Goal: Task Accomplishment & Management: Use online tool/utility

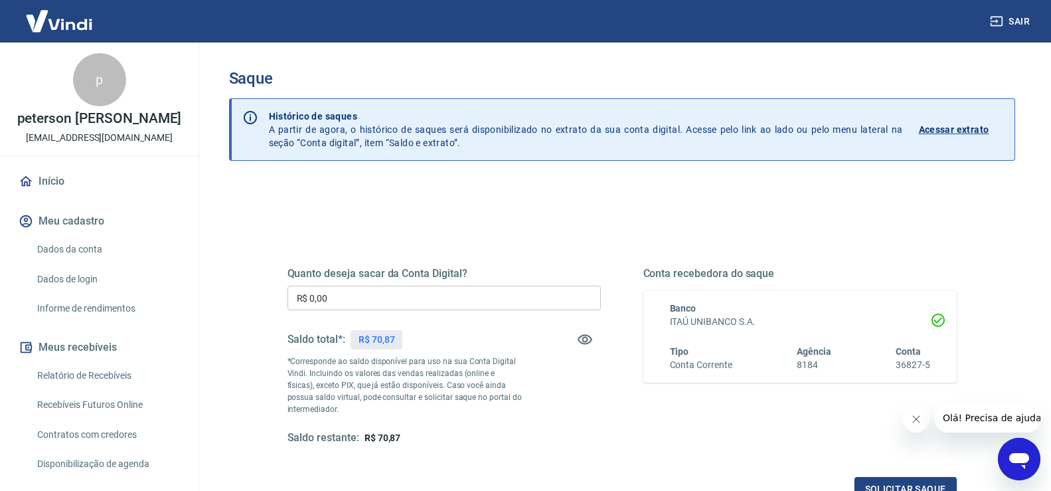
click at [397, 297] on input "R$ 0,00" at bounding box center [444, 298] width 313 height 25
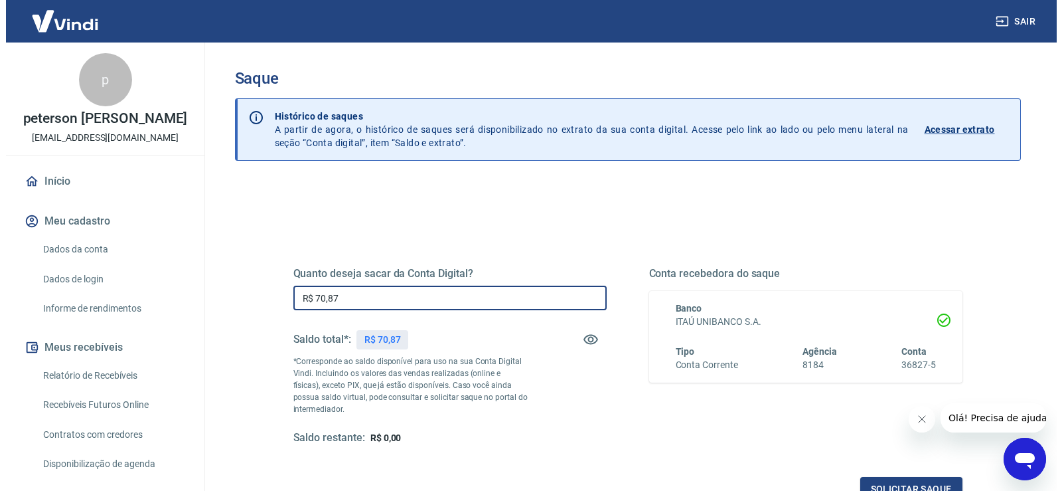
scroll to position [166, 0]
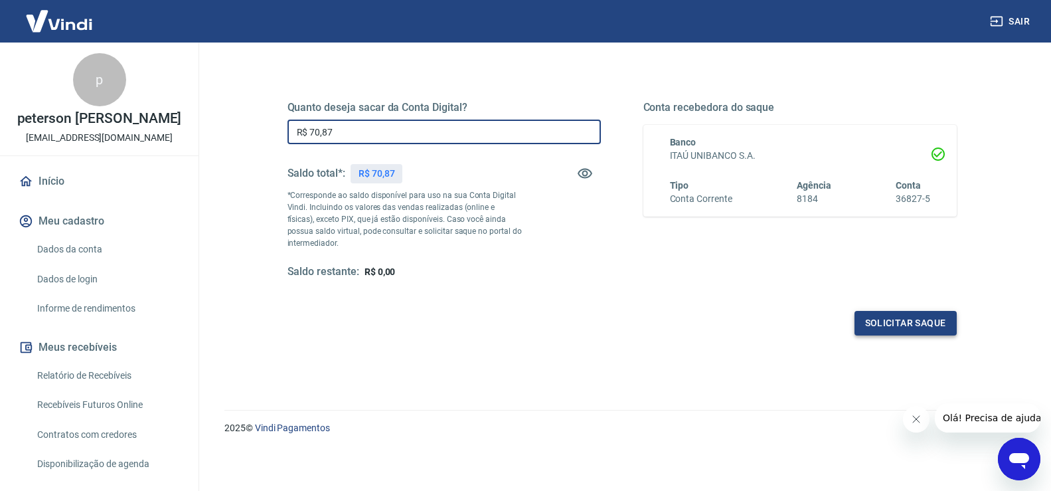
type input "R$ 70,87"
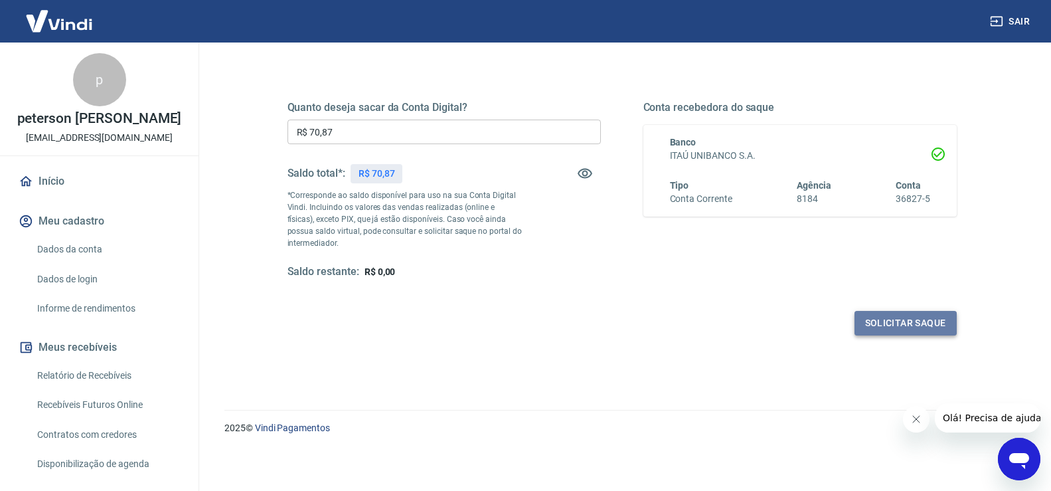
click at [924, 328] on button "Solicitar saque" at bounding box center [906, 323] width 102 height 25
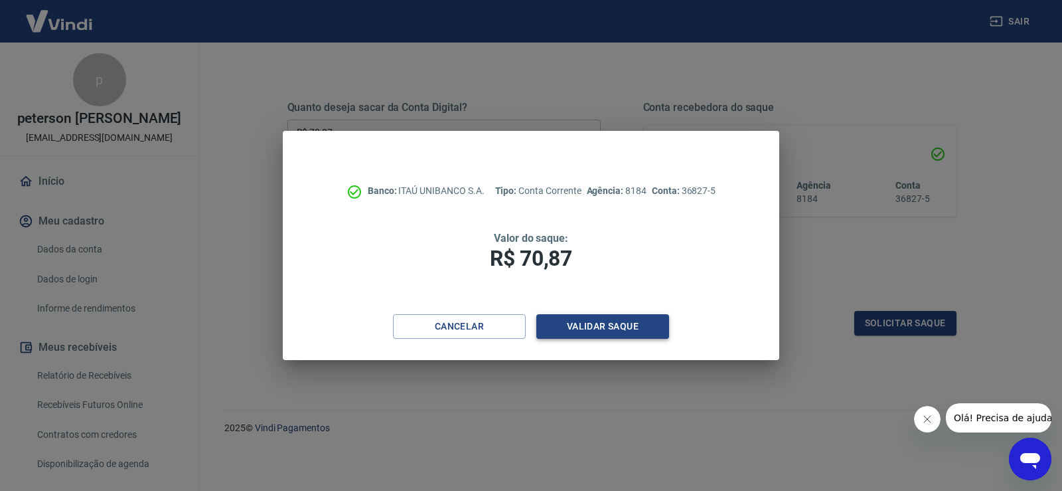
click at [618, 323] on button "Validar saque" at bounding box center [603, 326] width 133 height 25
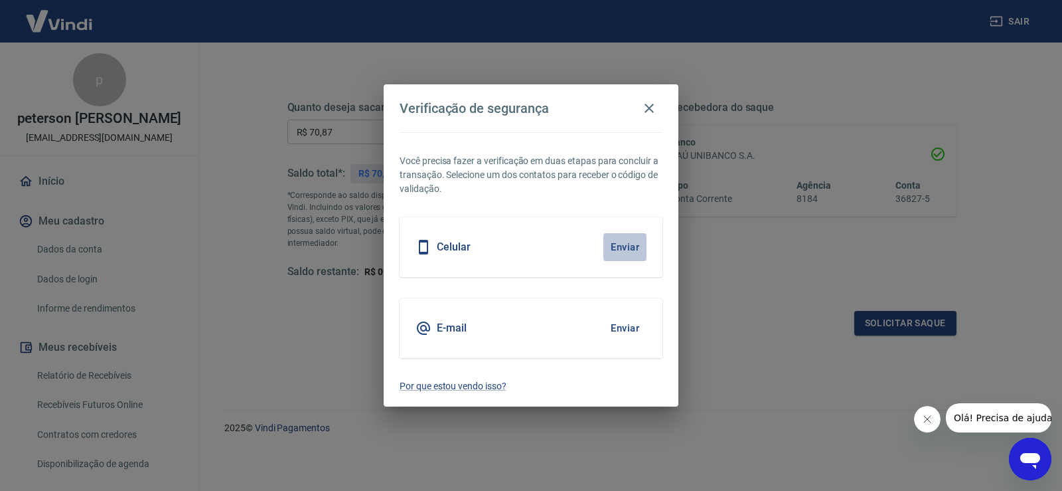
click at [625, 252] on button "Enviar" at bounding box center [625, 247] width 43 height 28
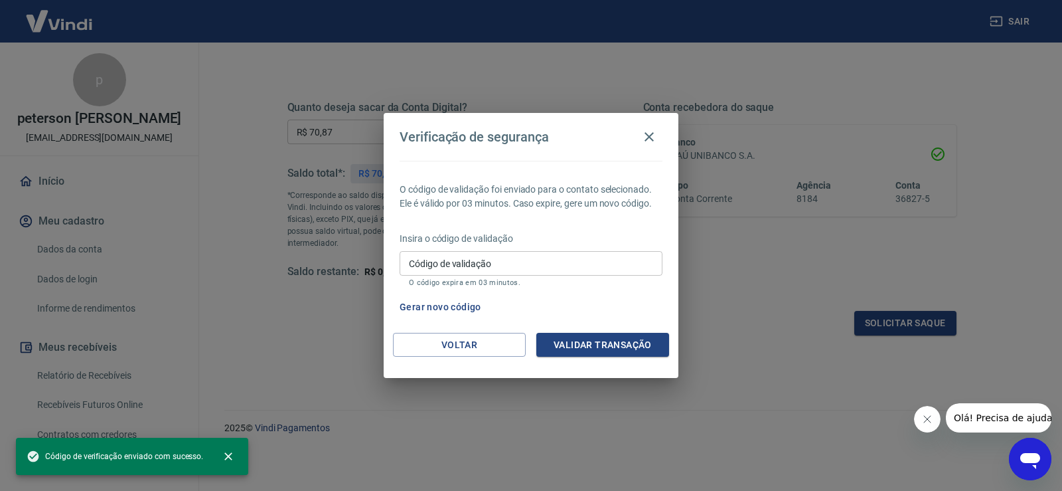
click at [479, 256] on input "Código de validação" at bounding box center [531, 263] width 263 height 25
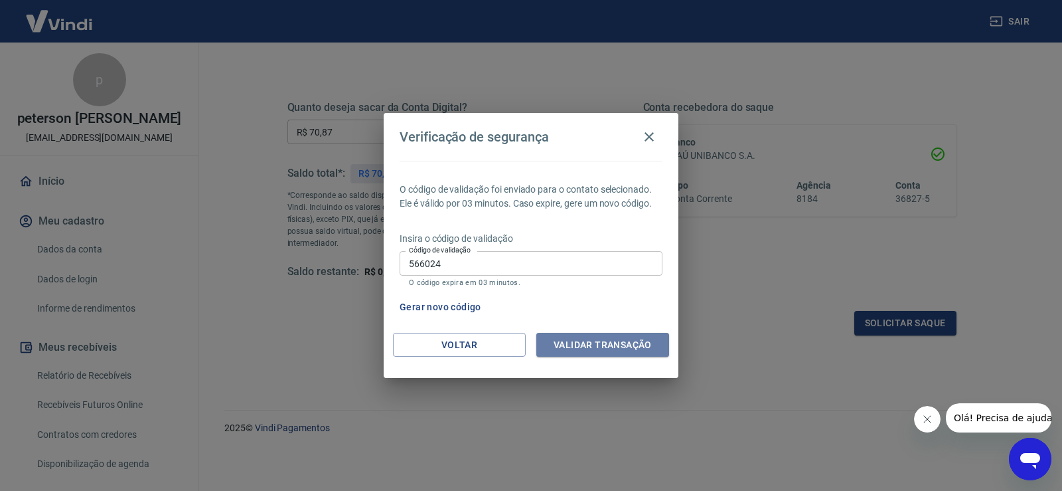
click at [576, 336] on button "Validar transação" at bounding box center [603, 345] width 133 height 25
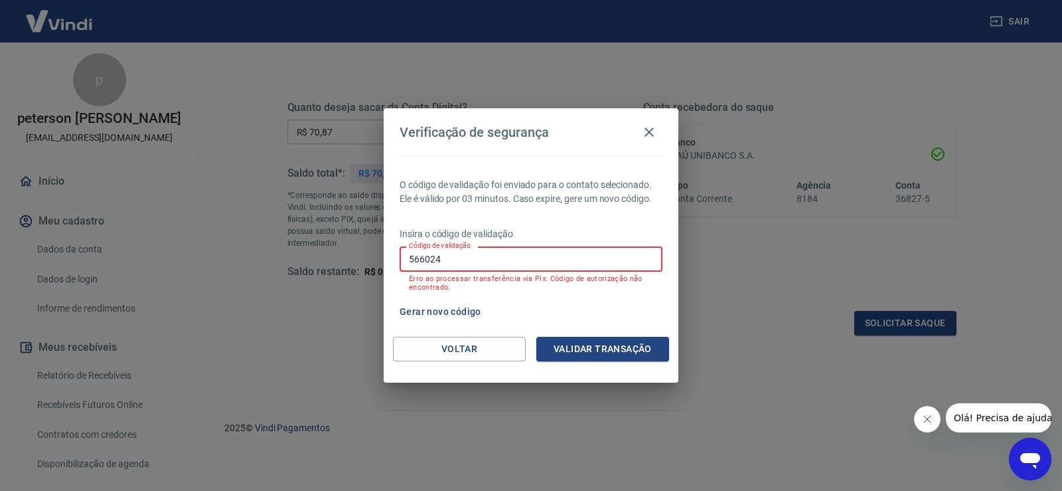
click at [473, 258] on input "566024" at bounding box center [531, 258] width 263 height 25
type input "526024"
click at [578, 346] on button "Validar transação" at bounding box center [603, 349] width 133 height 25
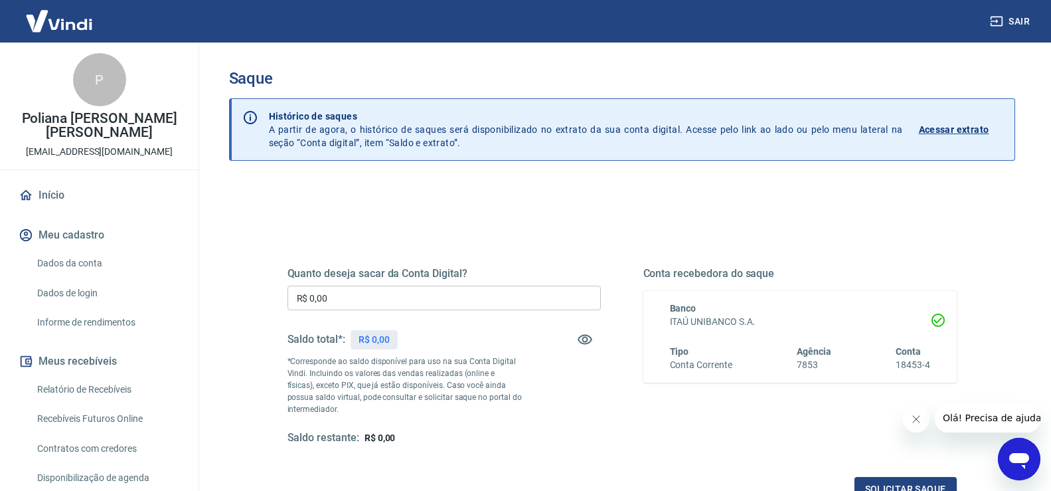
click at [396, 297] on input "R$ 0,00" at bounding box center [444, 298] width 313 height 25
